Goal: Transaction & Acquisition: Purchase product/service

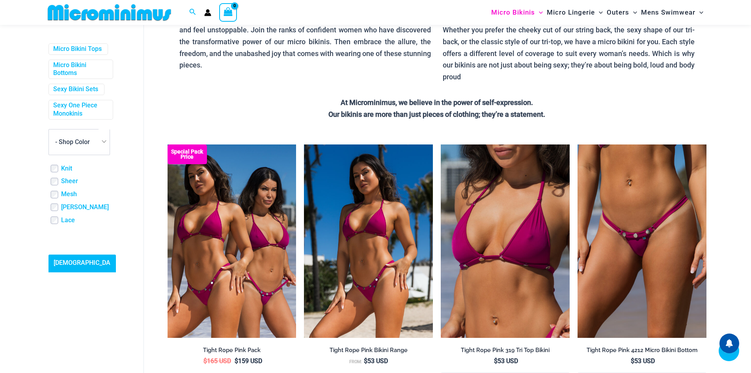
scroll to position [351, 0]
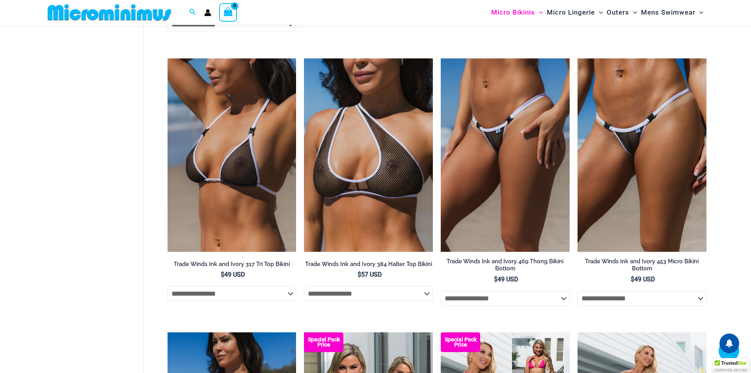
scroll to position [785, 0]
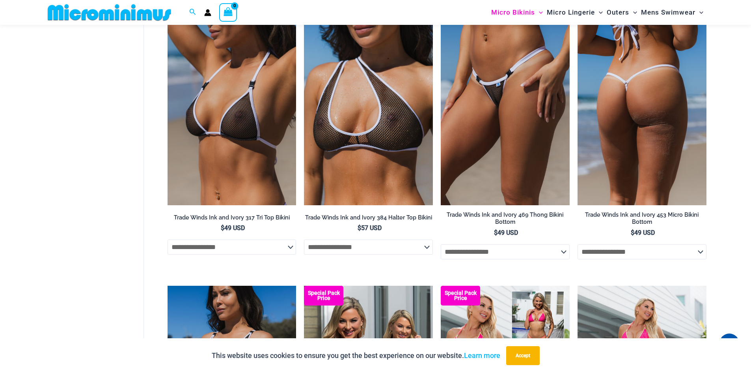
click at [647, 112] on img at bounding box center [642, 108] width 129 height 193
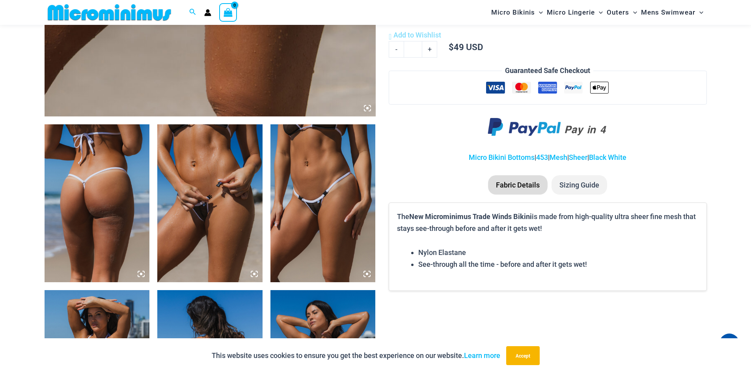
scroll to position [467, 0]
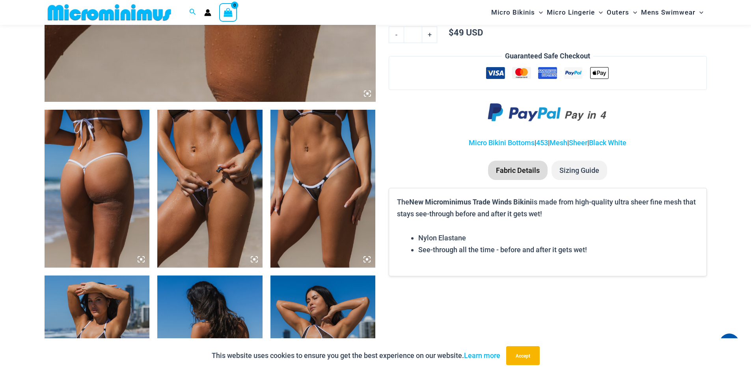
click at [214, 171] on img at bounding box center [209, 189] width 105 height 158
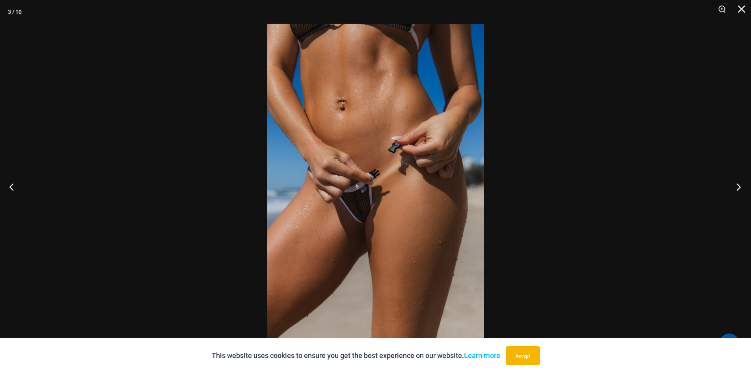
click at [739, 188] on button "Next" at bounding box center [737, 186] width 30 height 39
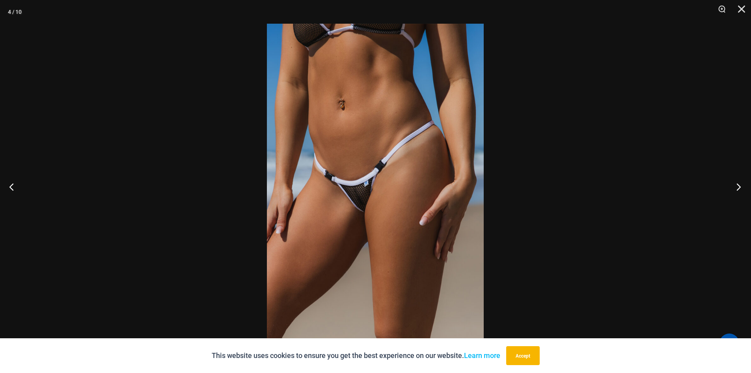
click at [739, 188] on button "Next" at bounding box center [737, 186] width 30 height 39
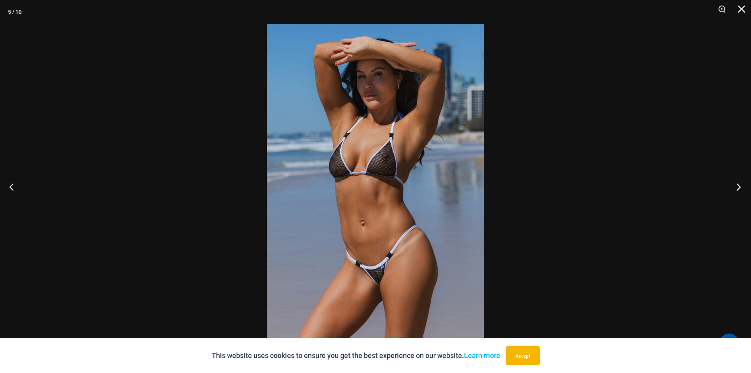
click at [739, 188] on button "Next" at bounding box center [737, 186] width 30 height 39
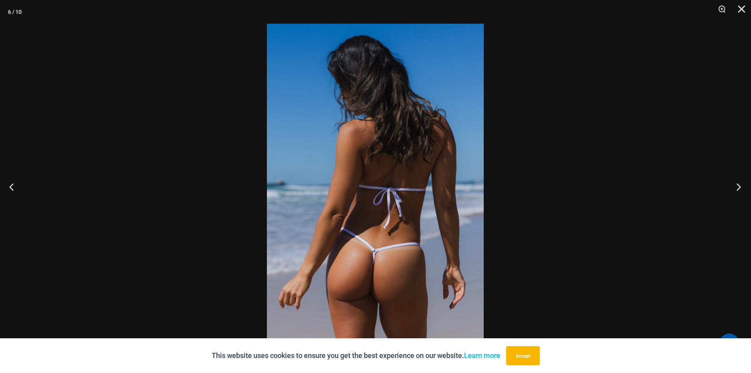
click at [739, 188] on button "Next" at bounding box center [737, 186] width 30 height 39
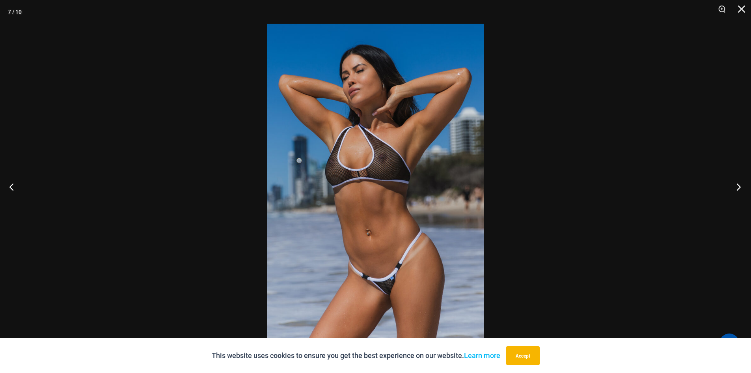
click at [739, 188] on button "Next" at bounding box center [737, 186] width 30 height 39
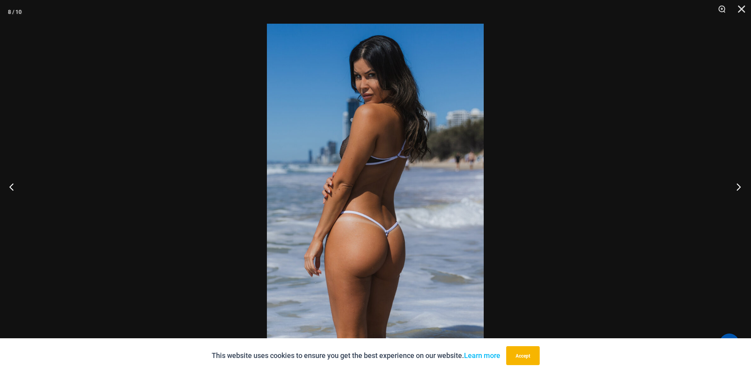
click at [739, 188] on button "Next" at bounding box center [737, 186] width 30 height 39
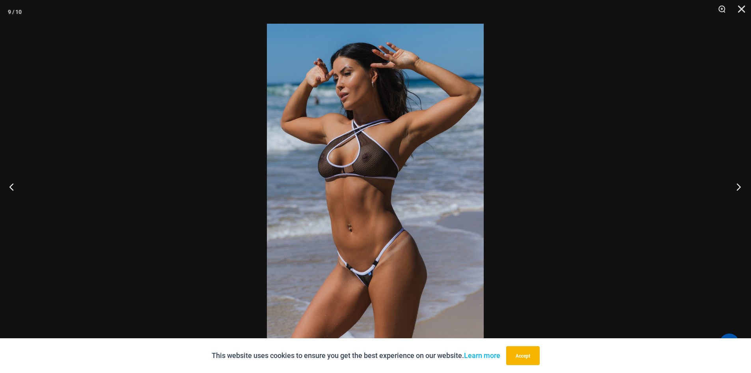
click at [739, 188] on button "Next" at bounding box center [737, 186] width 30 height 39
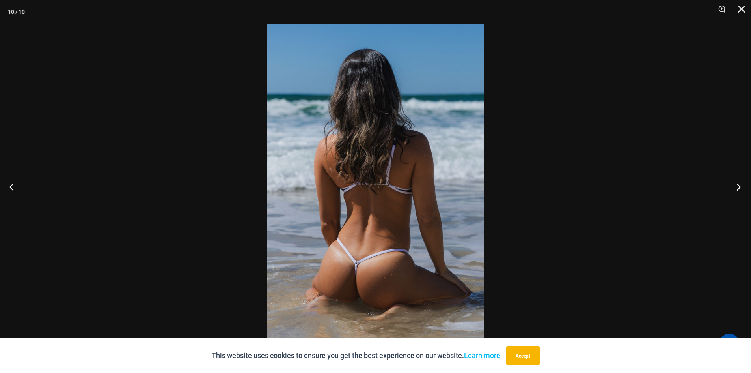
click at [739, 188] on button "Next" at bounding box center [737, 186] width 30 height 39
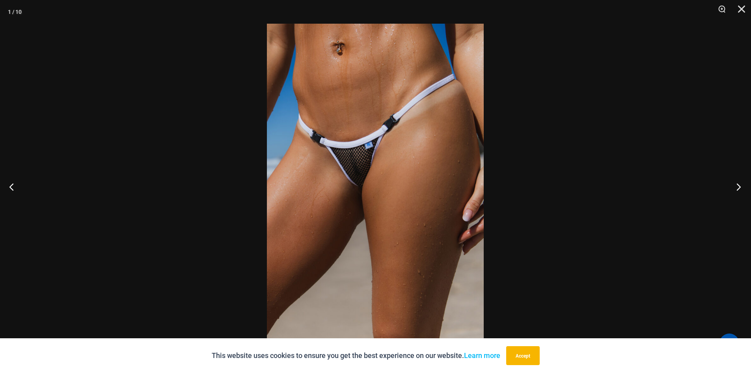
click at [739, 188] on button "Next" at bounding box center [737, 186] width 30 height 39
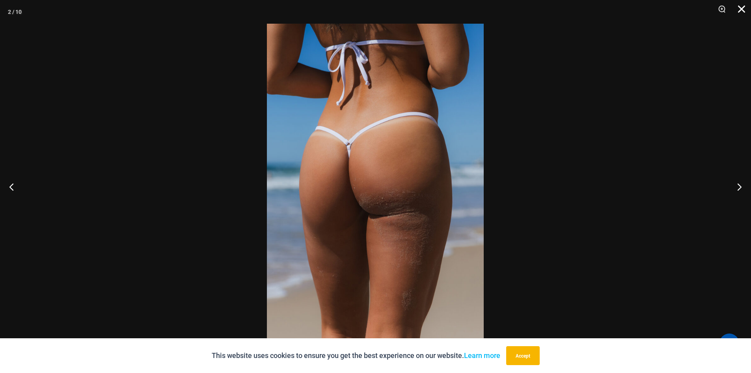
click at [745, 4] on button "Close" at bounding box center [739, 12] width 20 height 24
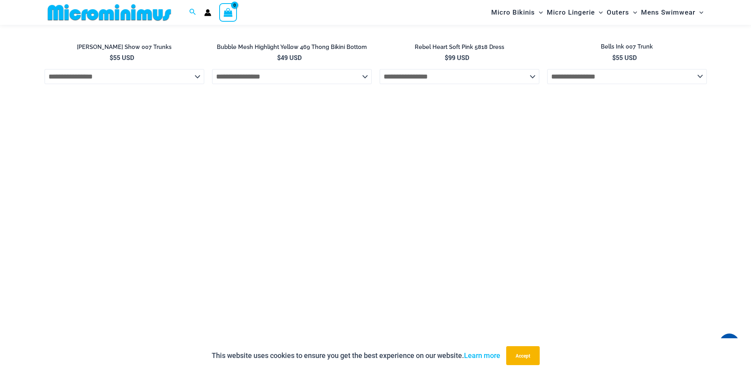
scroll to position [1689, 0]
